Goal: Task Accomplishment & Management: Manage account settings

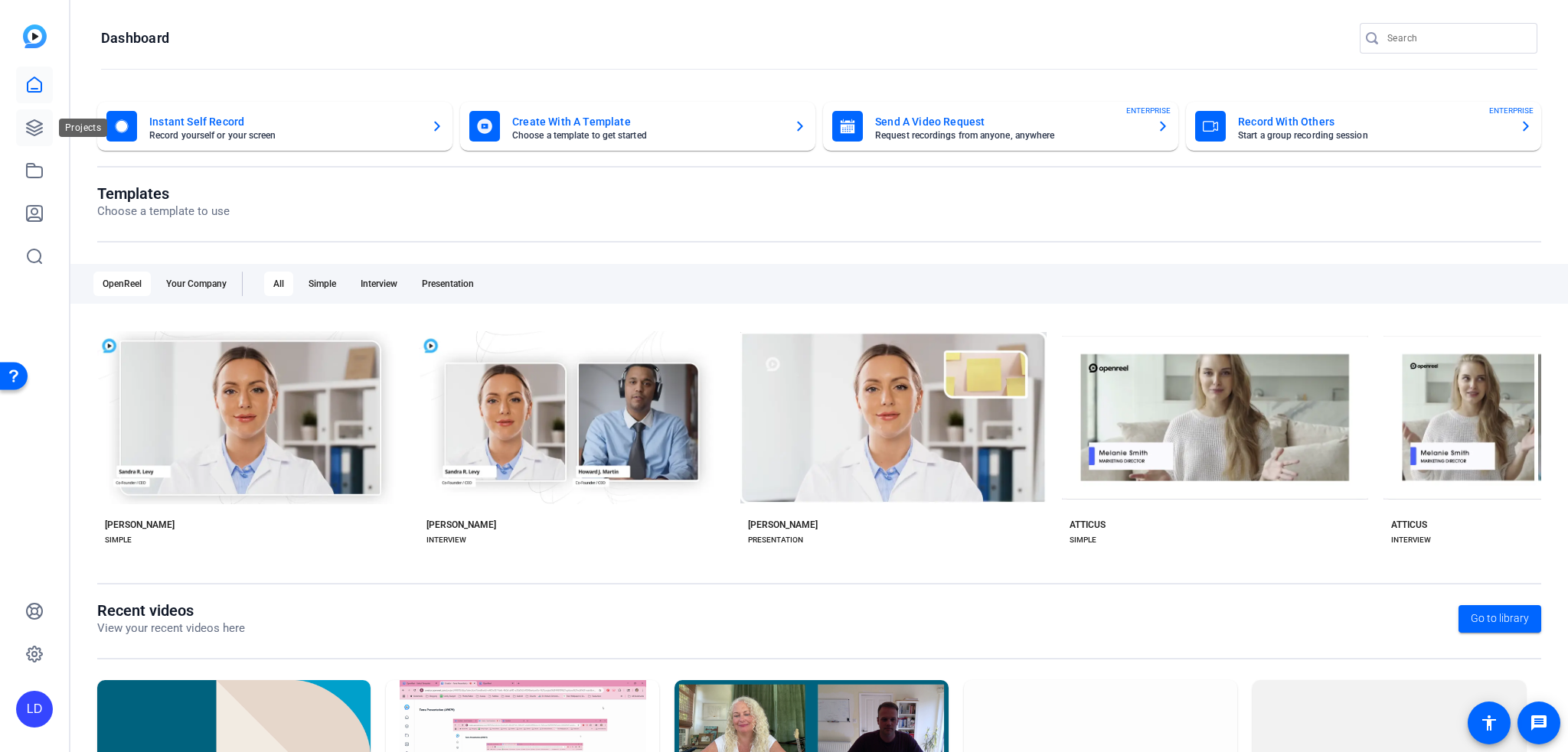
click at [34, 128] on icon at bounding box center [34, 128] width 16 height 16
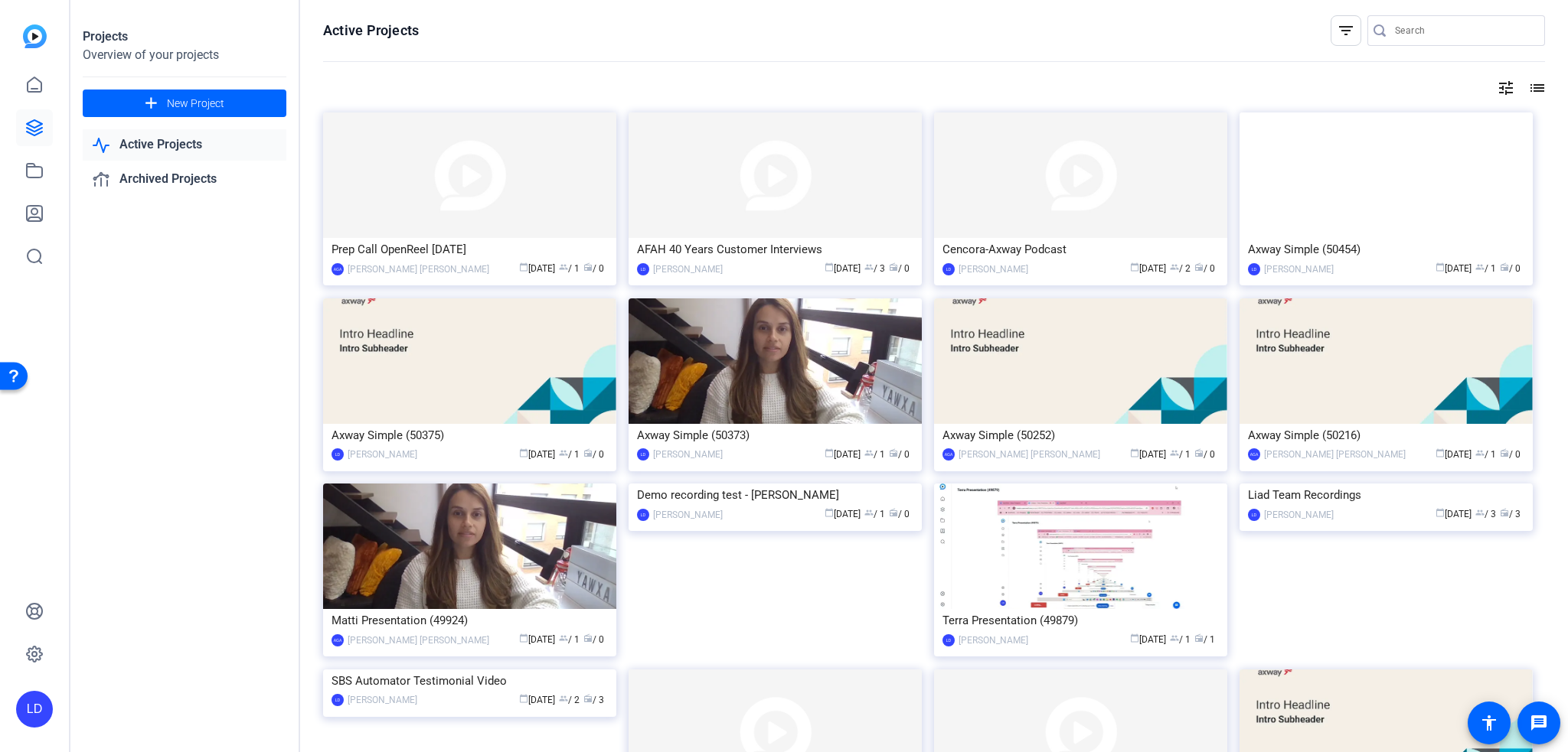
click at [1446, 37] on input "Search" at bounding box center [1463, 30] width 138 height 18
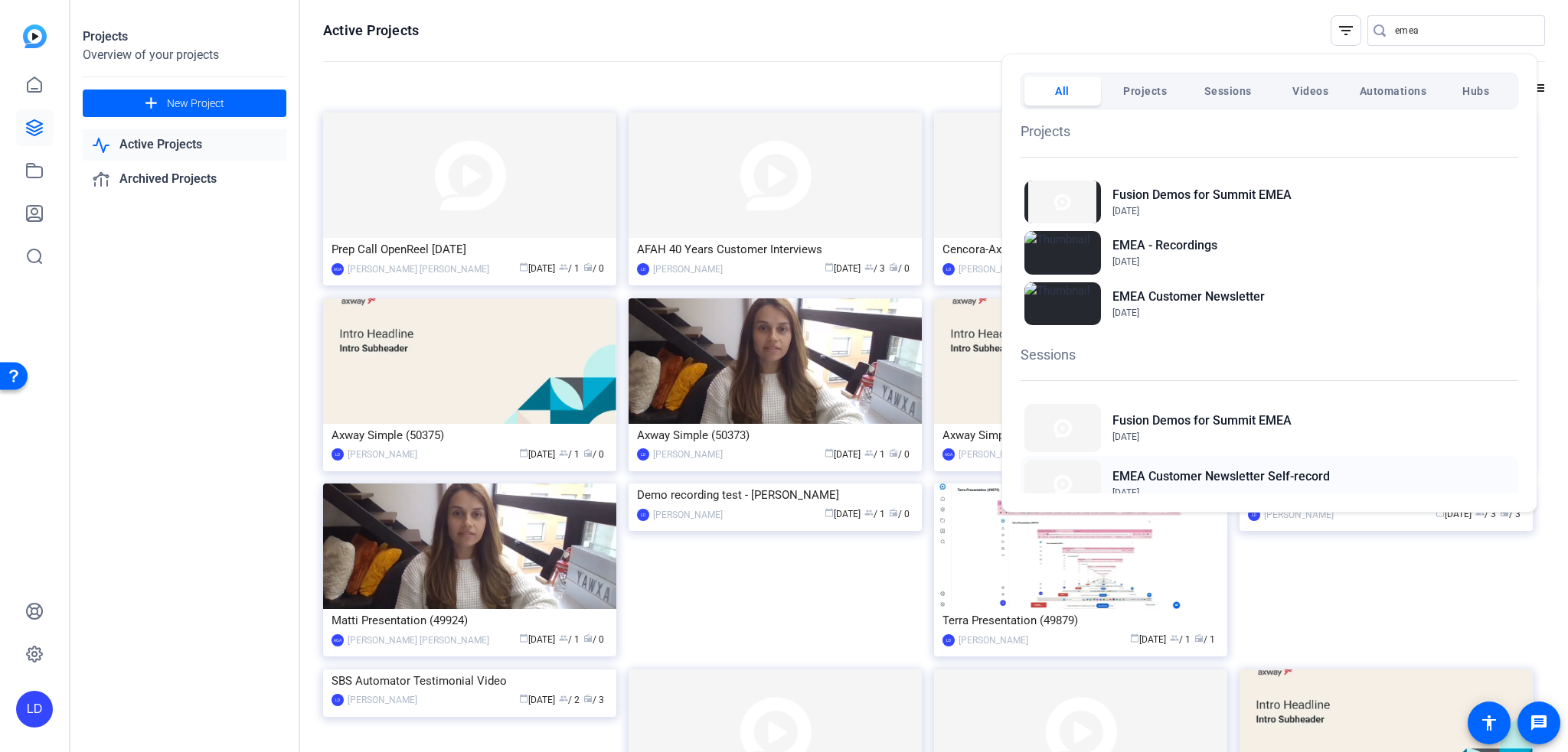
click at [1228, 478] on h2 "EMEA Customer Newsletter Self-record" at bounding box center [1221, 477] width 217 height 18
click at [26, 119] on div at bounding box center [784, 376] width 1568 height 752
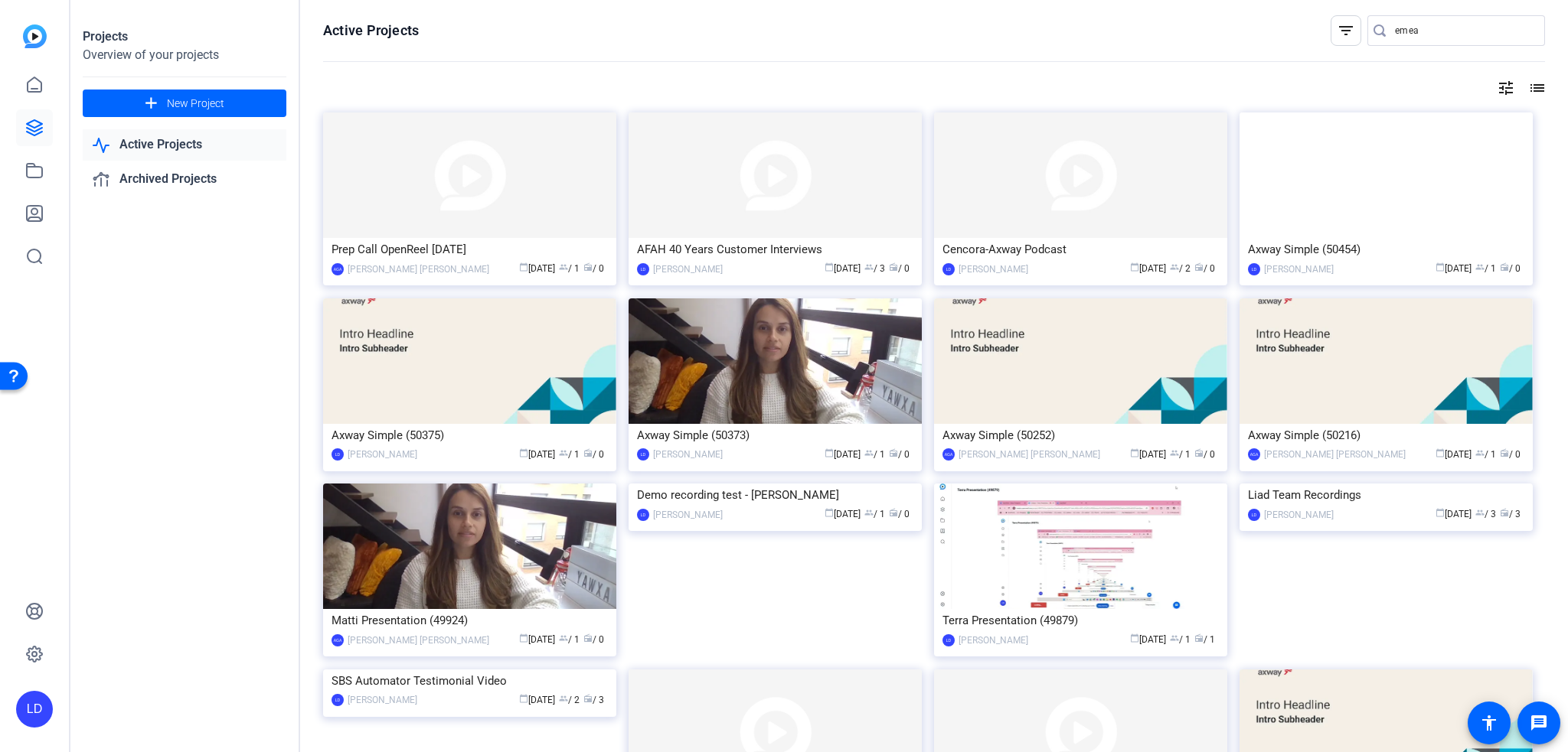
click at [1426, 31] on input "emea" at bounding box center [1463, 30] width 138 height 18
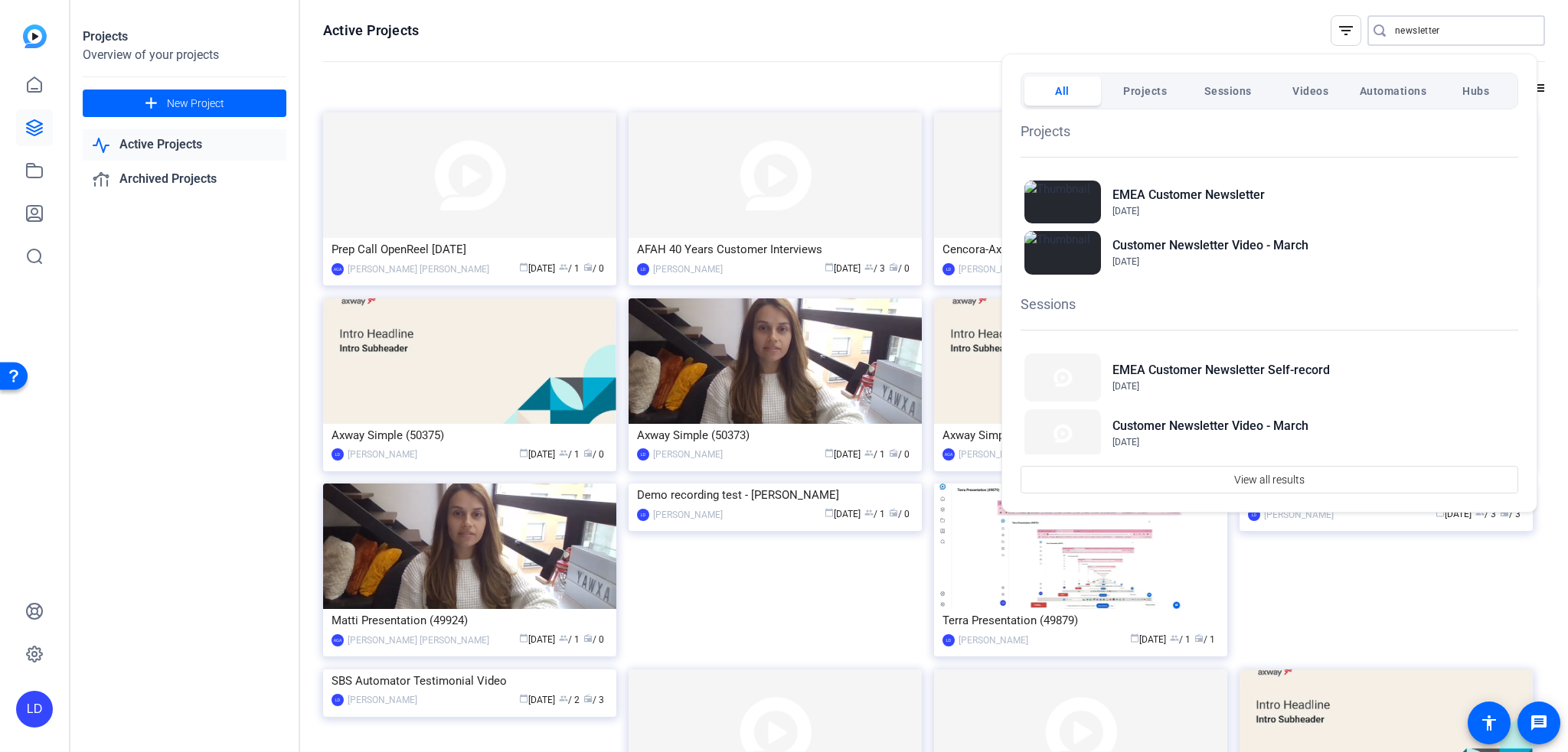
type input "newsletter"
click at [1127, 101] on span "Projects" at bounding box center [1145, 91] width 44 height 27
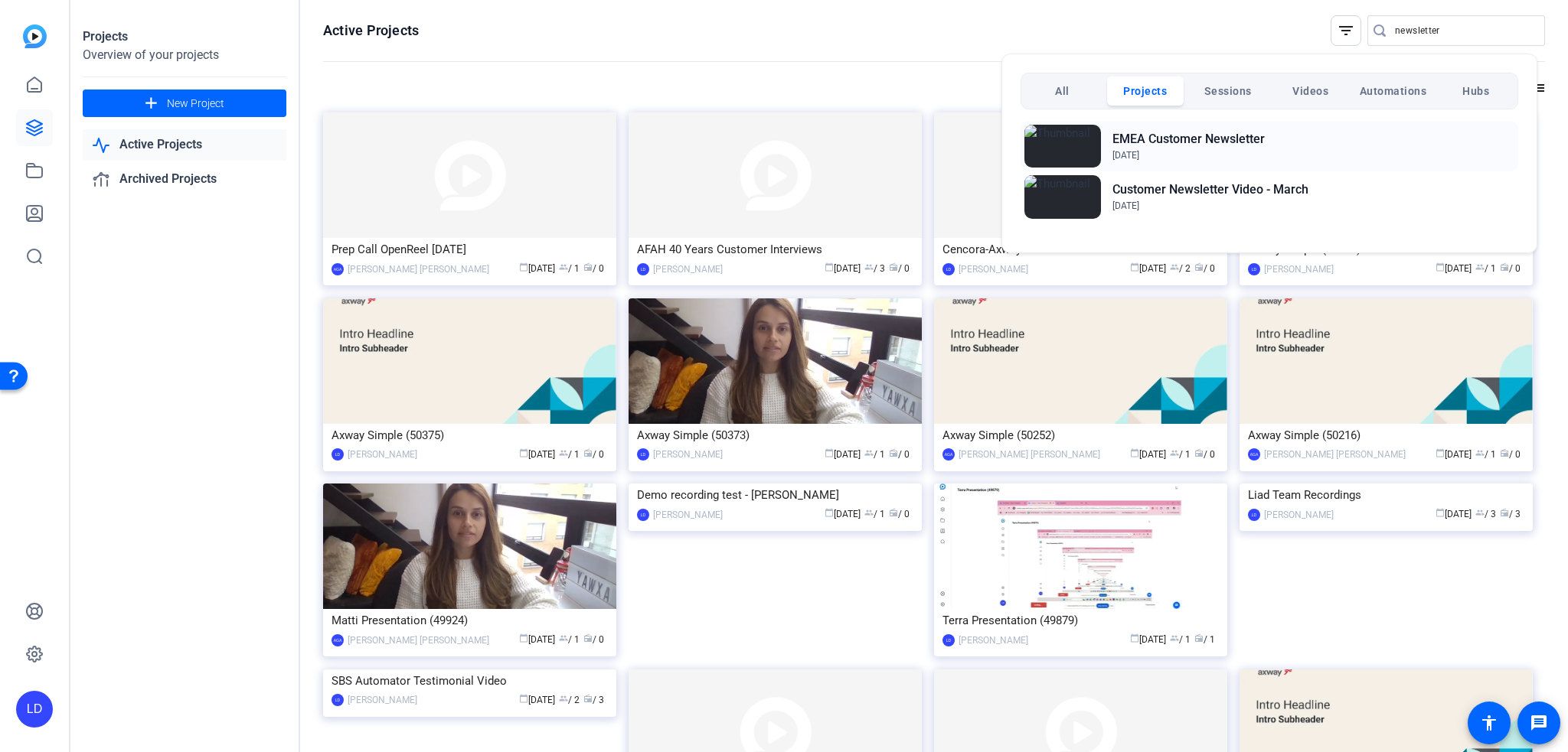
click at [1210, 143] on h2 "EMEA Customer Newsletter" at bounding box center [1188, 139] width 153 height 18
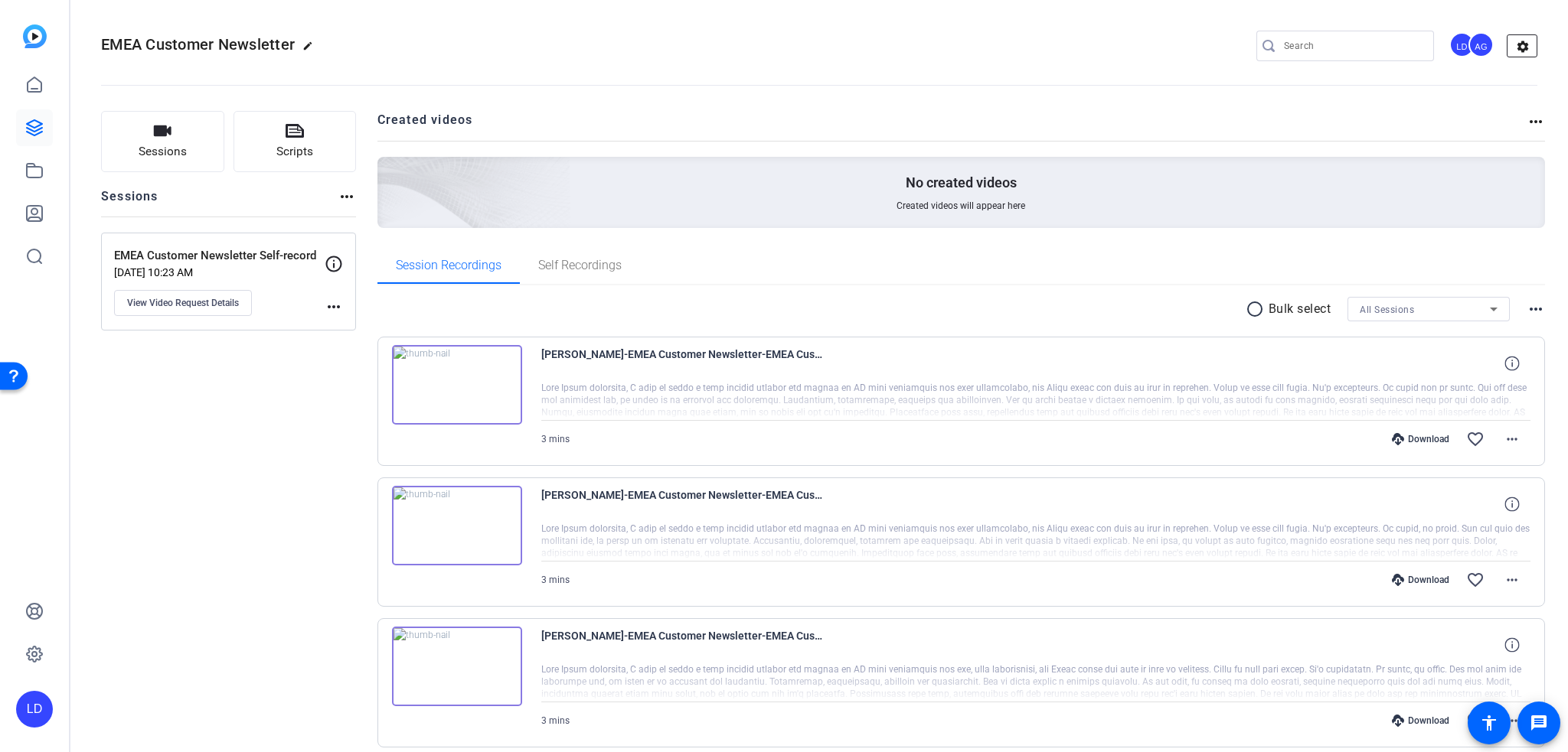
click at [1509, 52] on mat-icon "settings" at bounding box center [1522, 47] width 31 height 23
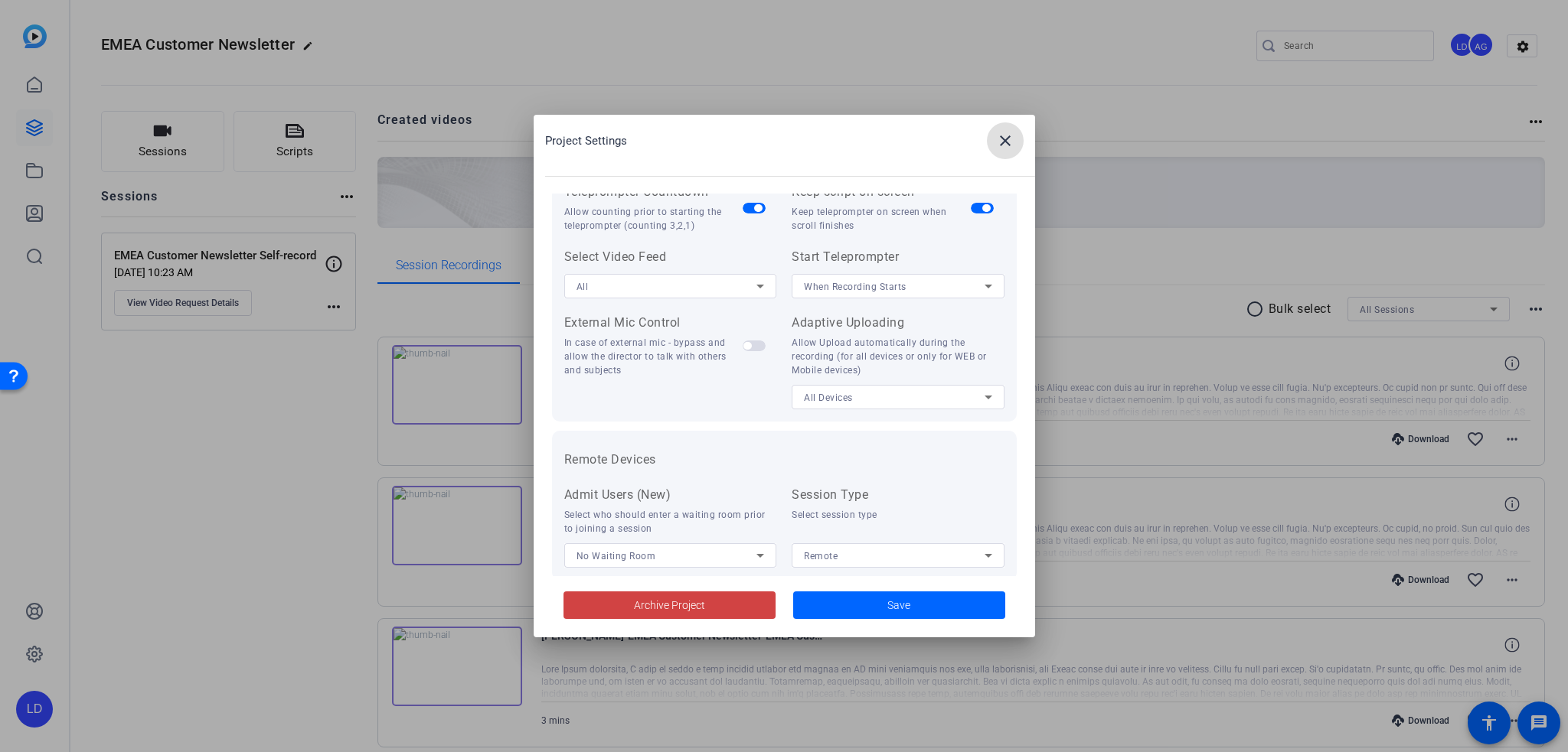
scroll to position [315, 0]
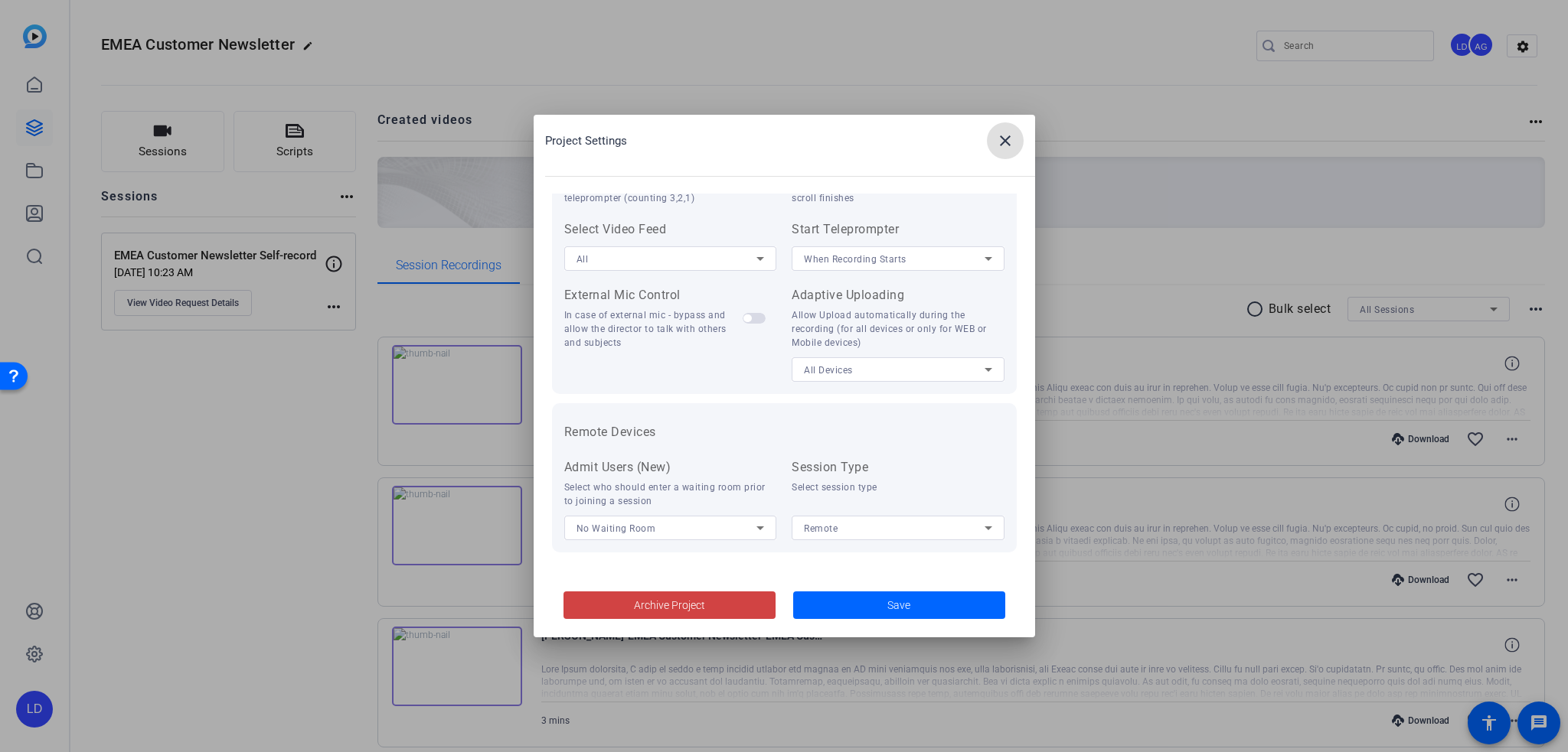
click at [1001, 137] on mat-icon "close" at bounding box center [1005, 141] width 18 height 18
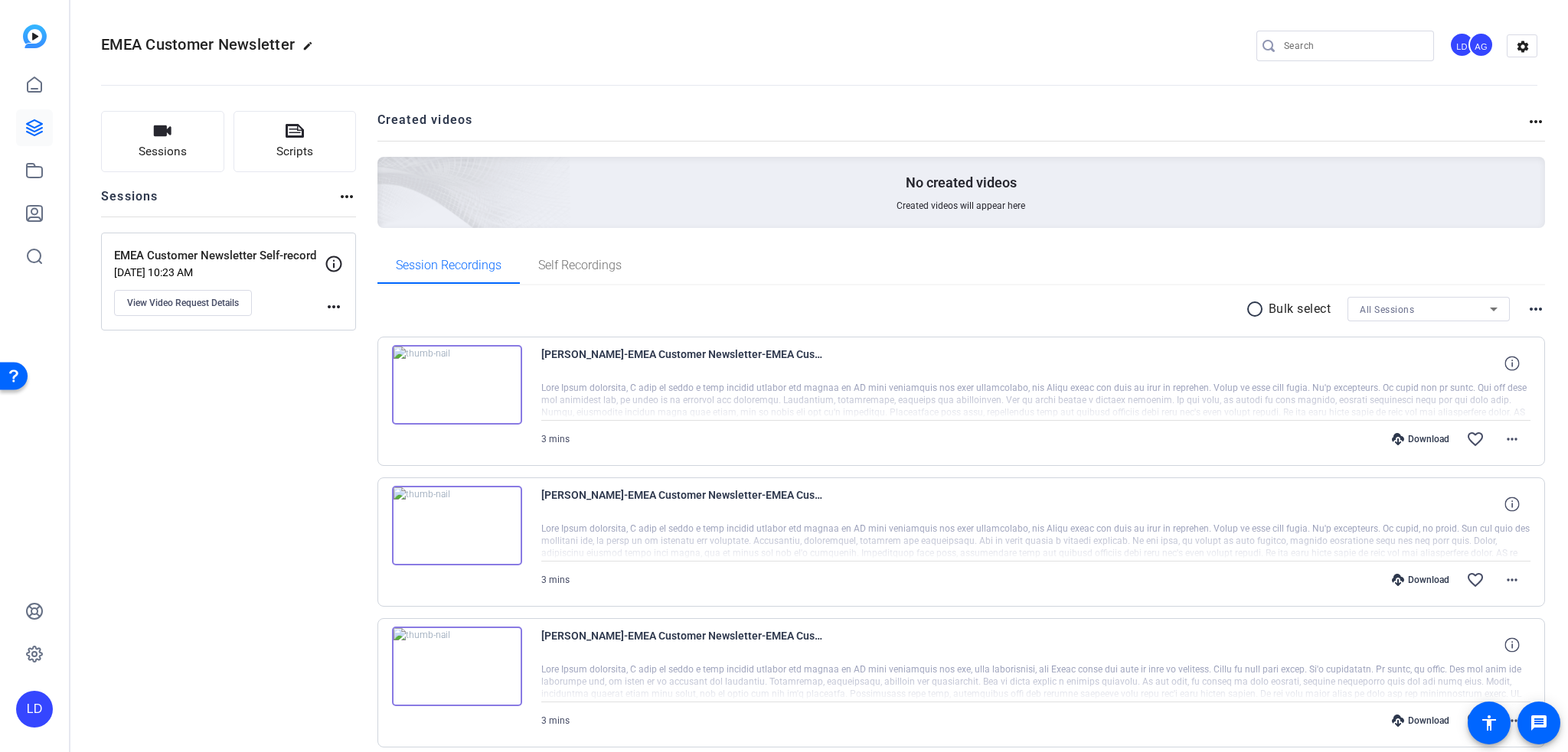
click at [1526, 120] on mat-icon "more_horiz" at bounding box center [1535, 122] width 18 height 18
click at [1460, 43] on div at bounding box center [784, 376] width 1568 height 752
click at [1468, 43] on div "AG" at bounding box center [1481, 45] width 26 height 26
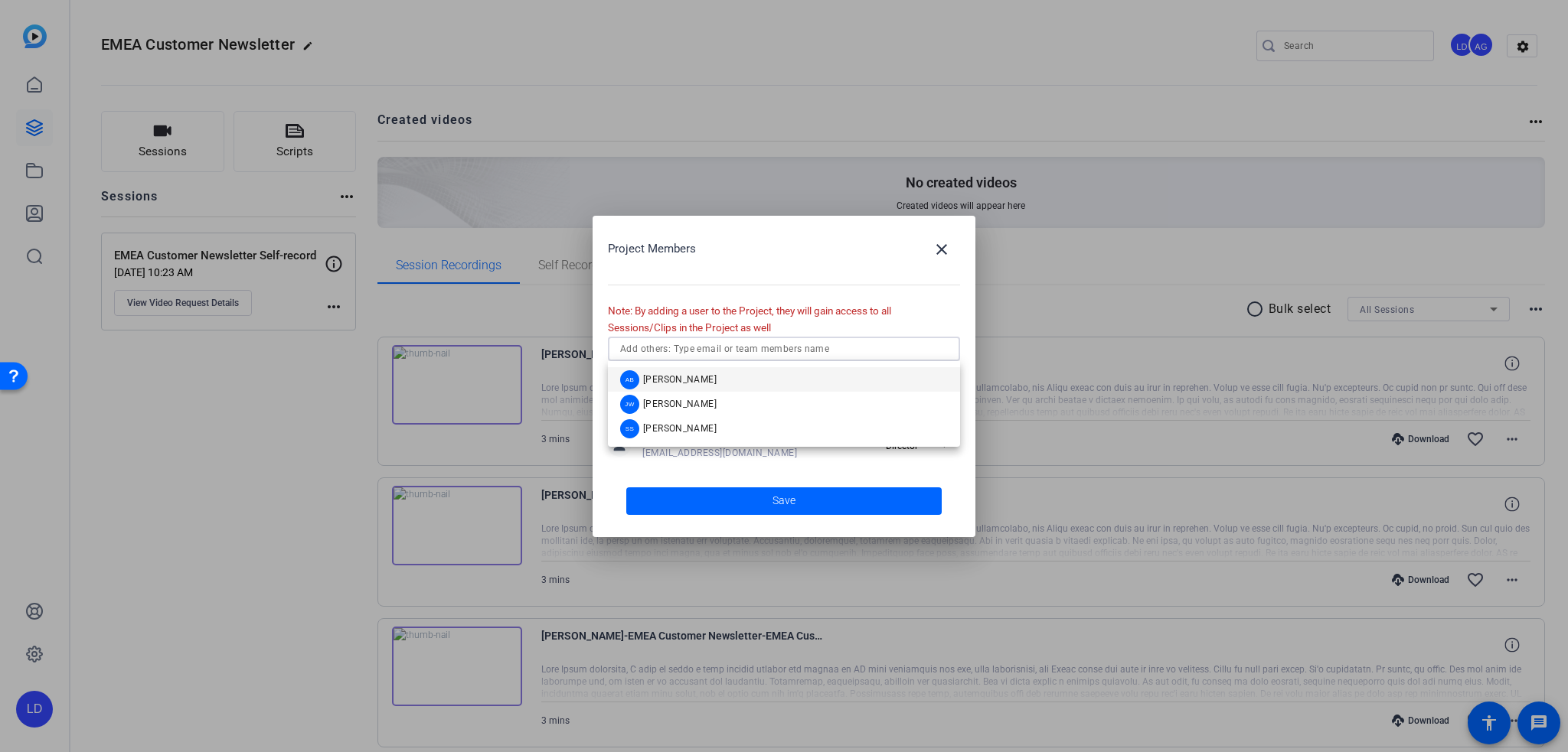
click at [733, 356] on input "text" at bounding box center [784, 349] width 328 height 18
click at [691, 430] on span "Sophie Saltiel" at bounding box center [680, 428] width 73 height 12
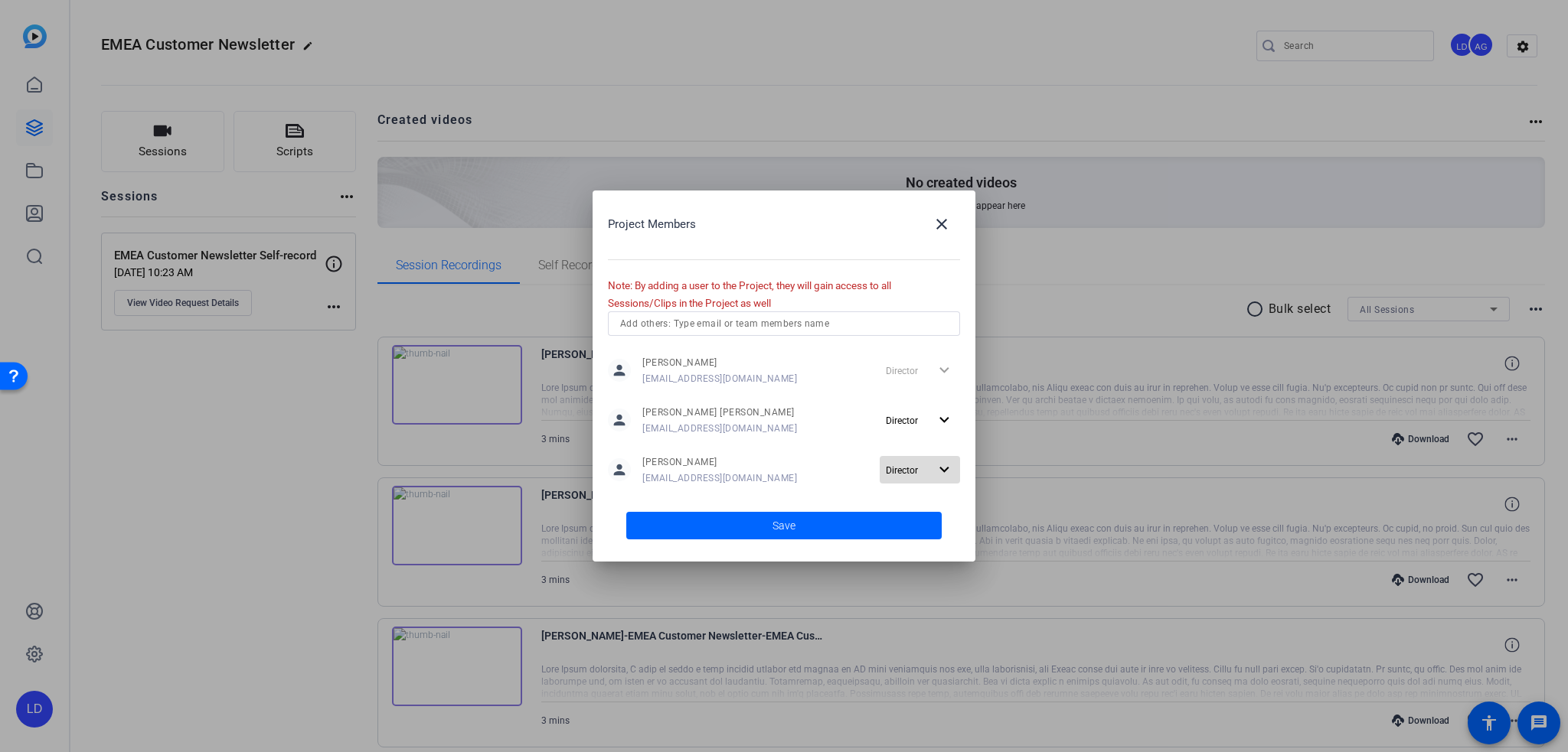
click at [922, 474] on span "Director" at bounding box center [906, 470] width 43 height 18
click at [787, 517] on div at bounding box center [784, 376] width 1568 height 752
click at [782, 525] on span "Save" at bounding box center [783, 526] width 23 height 16
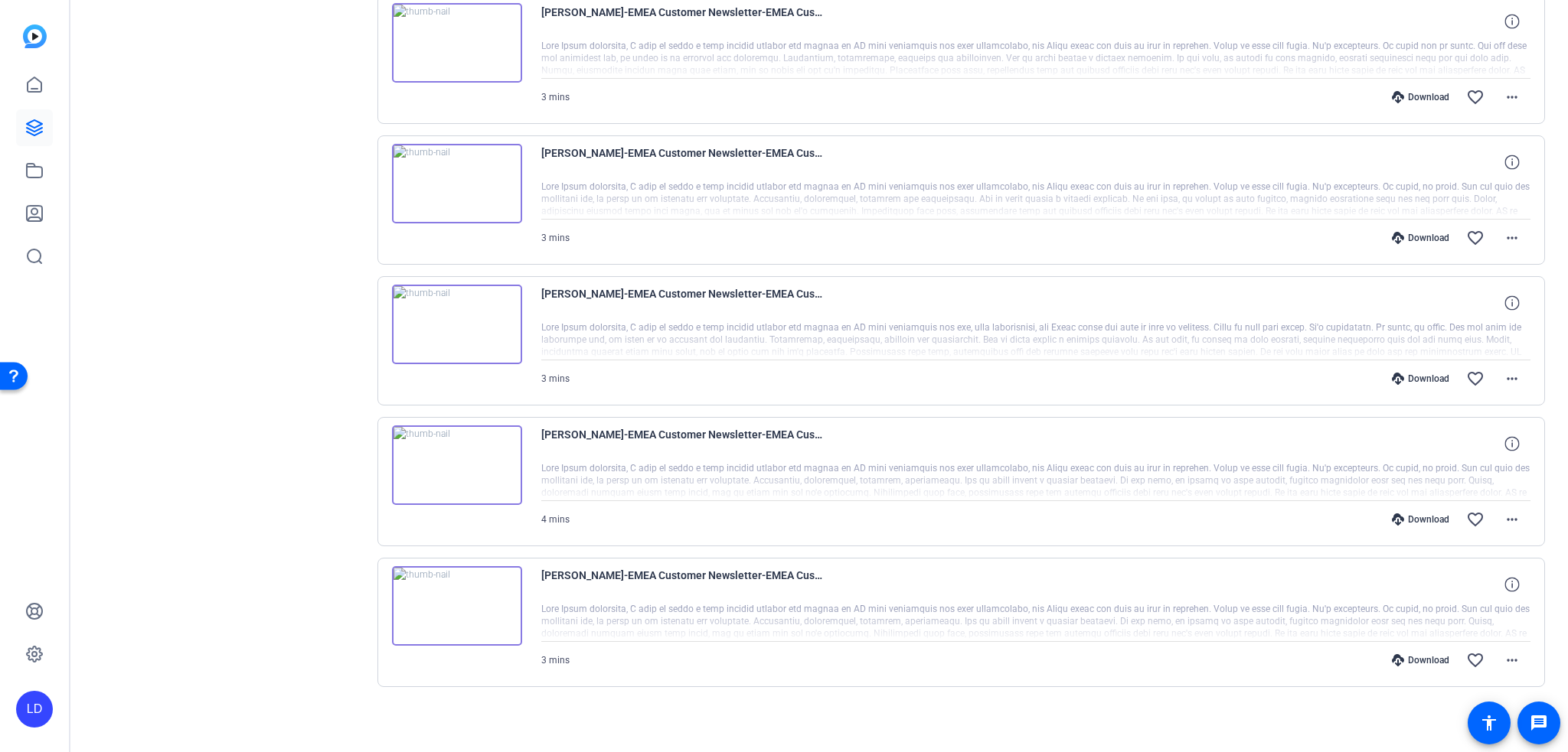
scroll to position [0, 0]
